Goal: Task Accomplishment & Management: Manage account settings

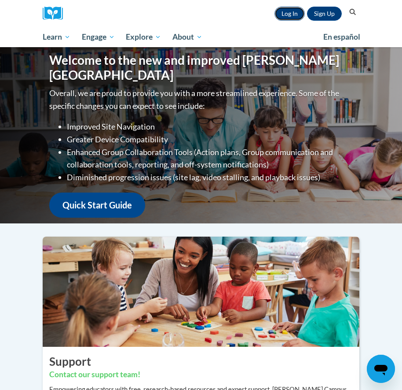
click at [294, 15] on link "Log In" at bounding box center [290, 14] width 30 height 14
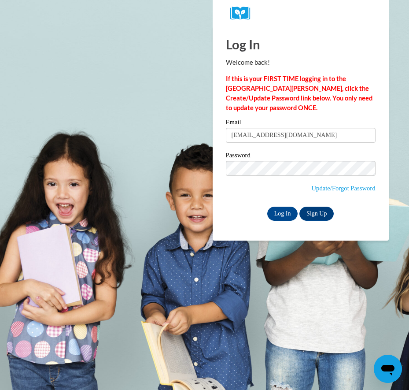
type input "sbzssj13@gmail.com"
click at [279, 214] on input "Log In" at bounding box center [282, 213] width 31 height 14
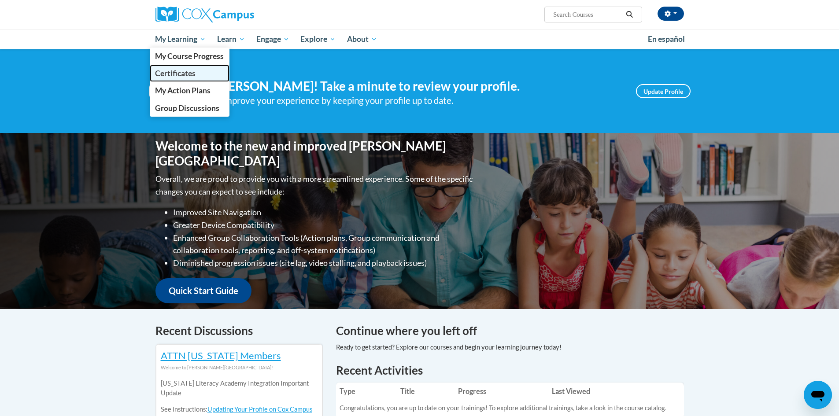
click at [179, 70] on span "Certificates" at bounding box center [175, 73] width 40 height 9
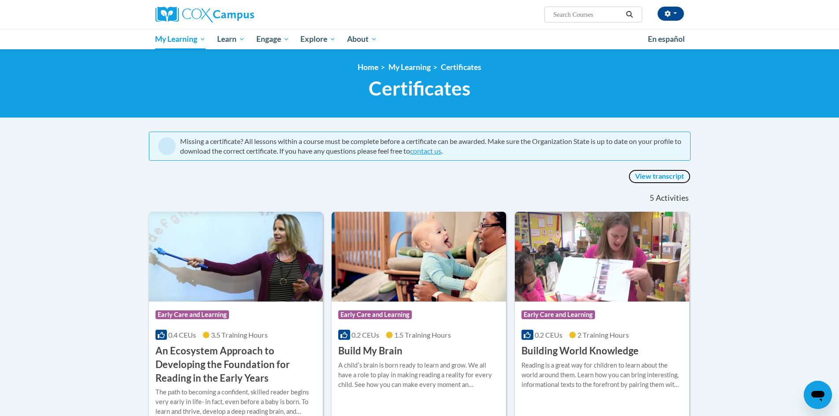
click at [669, 175] on link "View transcript" at bounding box center [659, 176] width 62 height 14
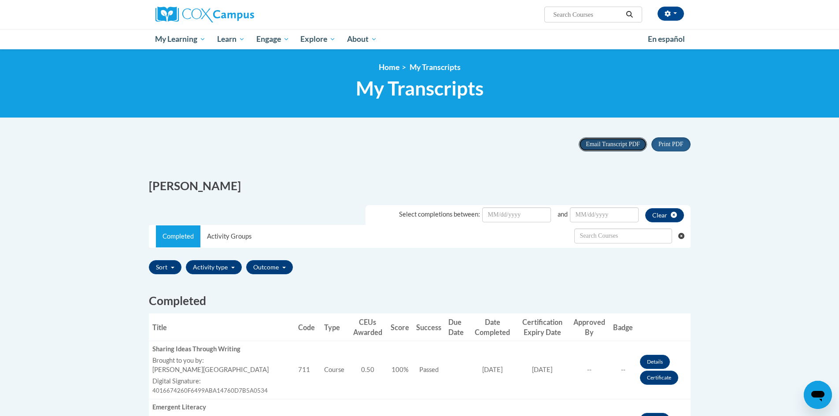
click at [618, 149] on button "Email Transcript PDF" at bounding box center [612, 144] width 68 height 14
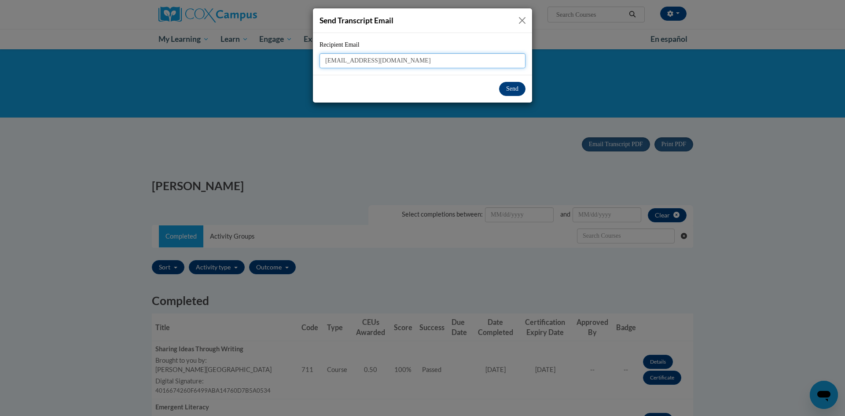
type input "[EMAIL_ADDRESS][DOMAIN_NAME]"
click at [509, 86] on button "Send" at bounding box center [512, 89] width 26 height 14
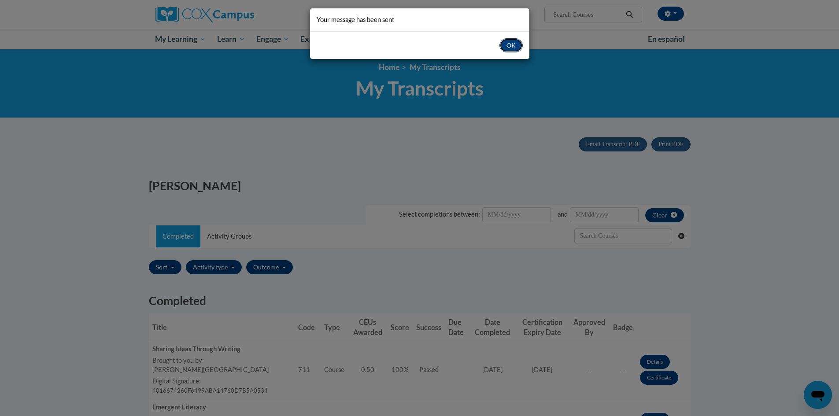
click at [511, 45] on button "OK" at bounding box center [510, 45] width 23 height 14
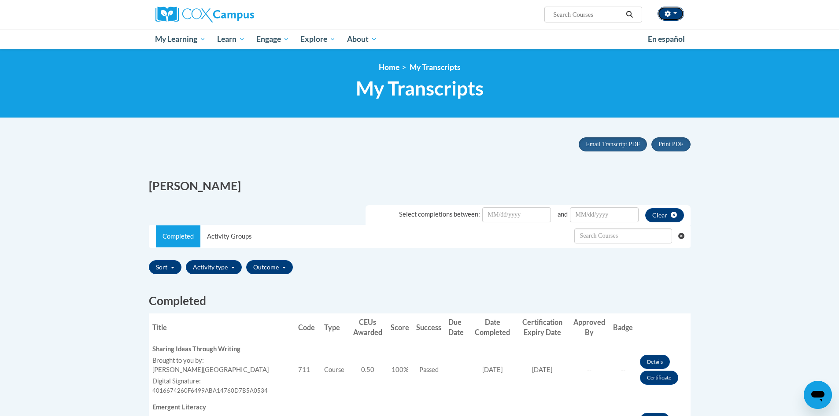
click at [678, 14] on button "button" at bounding box center [670, 14] width 26 height 14
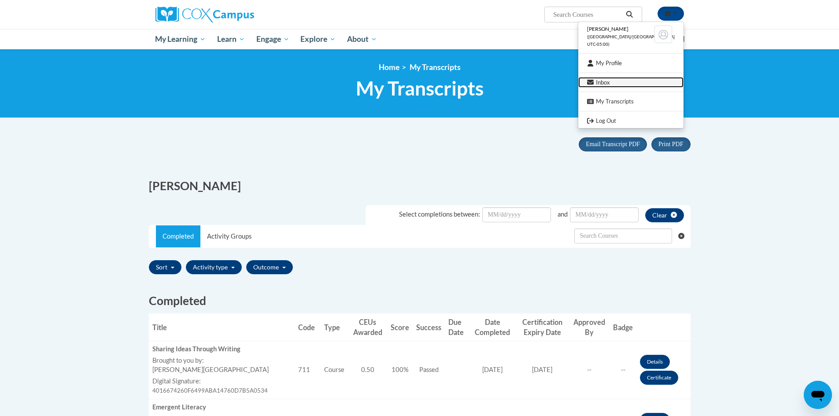
click at [635, 83] on link "Inbox" at bounding box center [630, 82] width 105 height 11
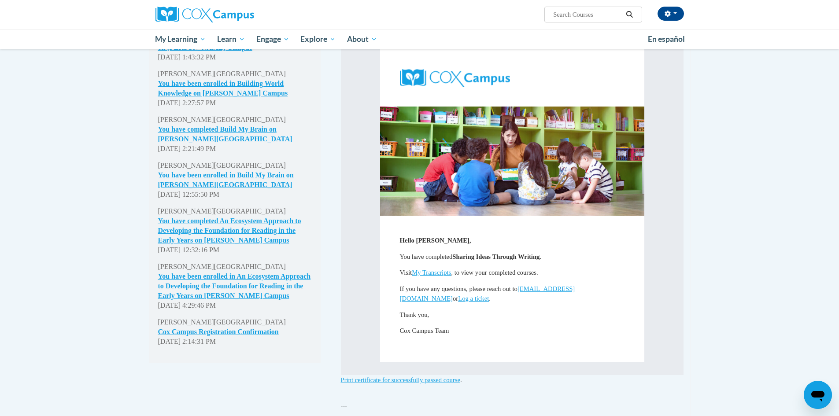
scroll to position [264, 0]
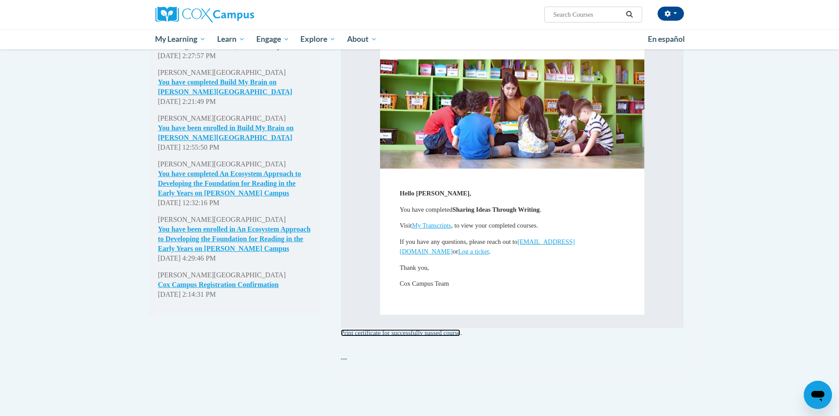
click at [386, 329] on link "Print certificate for successfully passed course" at bounding box center [400, 332] width 119 height 7
